Goal: Navigation & Orientation: Go to known website

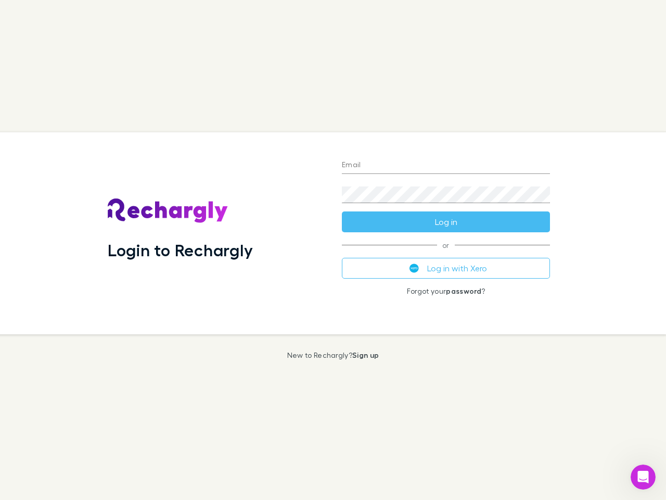
click at [333, 250] on div "Login to Rechargly" at bounding box center [216, 233] width 234 height 202
click at [446, 166] on input "Email" at bounding box center [446, 165] width 208 height 17
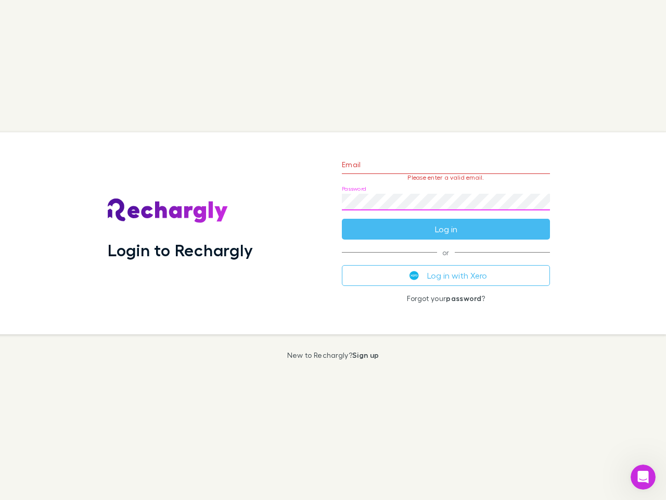
click at [446, 222] on form "Email Please enter a valid email. Password Log in" at bounding box center [446, 194] width 208 height 91
click at [446, 268] on div "Email Please enter a valid email. Password Log in or Log in with Xero Forgot yo…" at bounding box center [446, 233] width 225 height 202
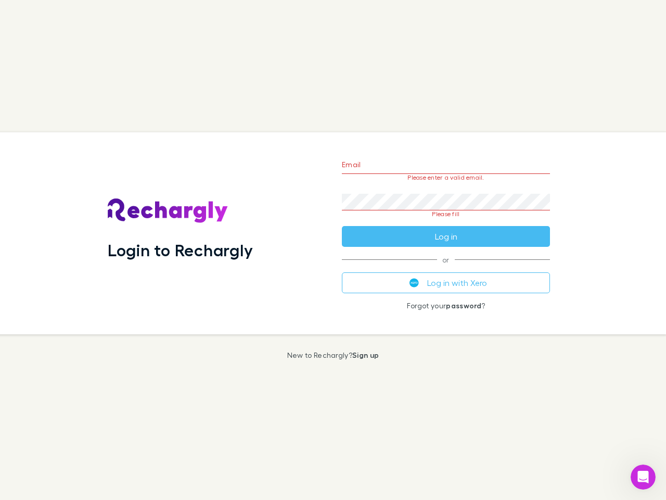
click at [643, 477] on icon "Open Intercom Messenger" at bounding box center [643, 476] width 17 height 17
